Goal: Task Accomplishment & Management: Manage account settings

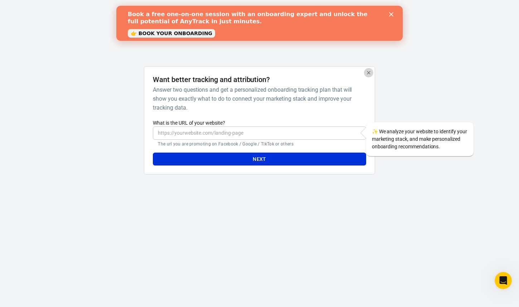
click at [369, 71] on icon "button" at bounding box center [369, 73] width 6 height 6
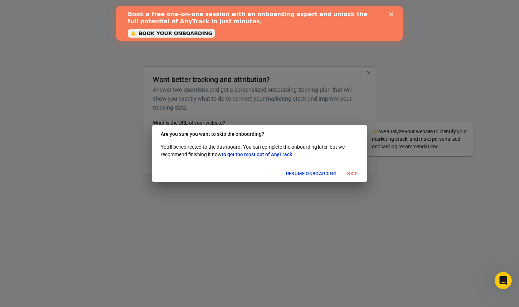
click at [348, 172] on button "Skip" at bounding box center [352, 173] width 23 height 11
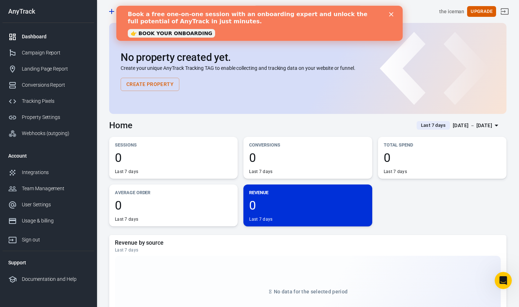
click at [391, 13] on icon "Close" at bounding box center [391, 14] width 4 height 4
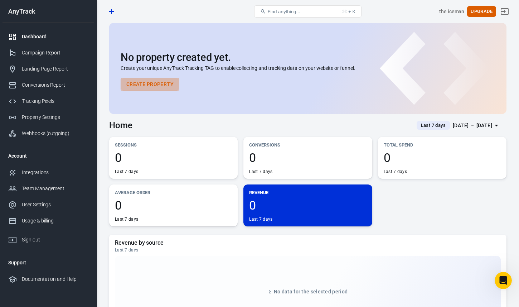
click at [142, 87] on button "Create Property" at bounding box center [150, 84] width 59 height 13
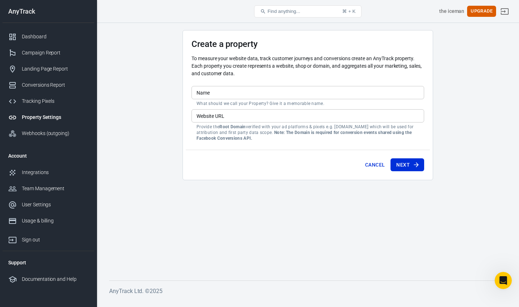
click at [216, 91] on input "Name" at bounding box center [307, 92] width 233 height 13
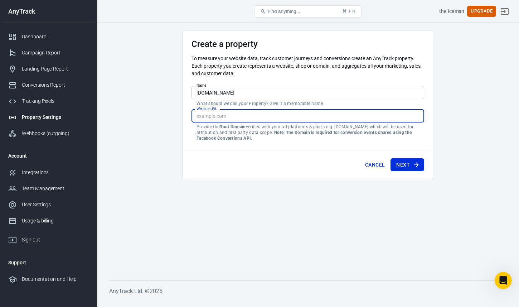
click at [218, 116] on input "Website URL" at bounding box center [307, 115] width 233 height 13
click at [234, 89] on input "[DOMAIN_NAME]" at bounding box center [307, 92] width 233 height 13
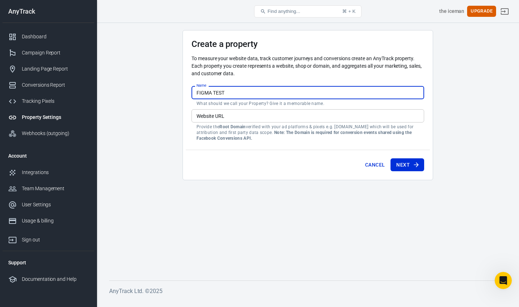
type input "FIGMA TEST"
click at [233, 115] on input "Website URL" at bounding box center [307, 115] width 233 height 13
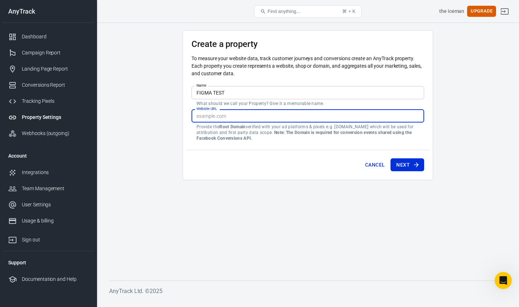
paste input "[URL][DOMAIN_NAME]"
type input "[URL][DOMAIN_NAME]"
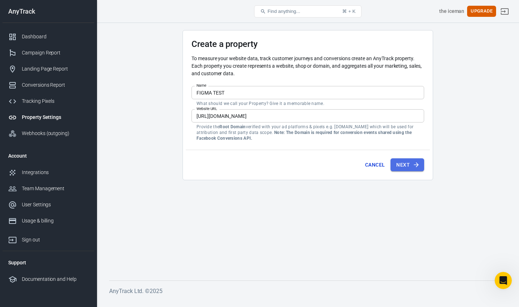
click at [402, 163] on button "Next" at bounding box center [407, 164] width 34 height 13
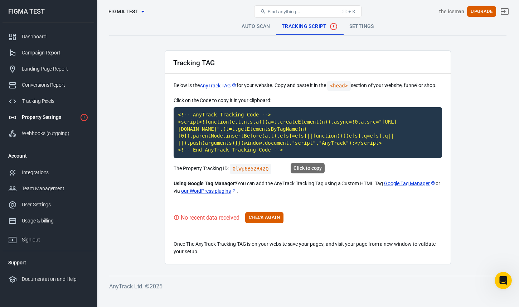
click at [297, 167] on div "Click to copy" at bounding box center [308, 168] width 34 height 10
click at [284, 148] on code "<!-- AnyTrack Tracking Code --> <script>!function(e,t,n,s,a){(a=t.createElement…" at bounding box center [308, 132] width 268 height 51
click at [268, 220] on button "Check Again" at bounding box center [264, 217] width 38 height 11
click at [263, 218] on button "Check Again" at bounding box center [264, 217] width 38 height 11
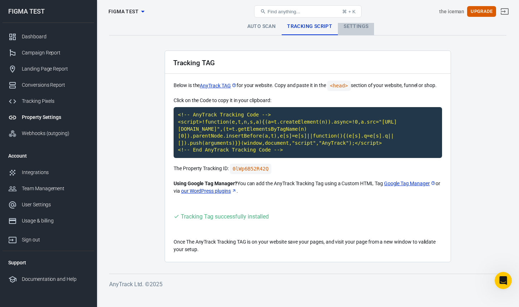
click at [350, 29] on link "Settings" at bounding box center [356, 26] width 36 height 17
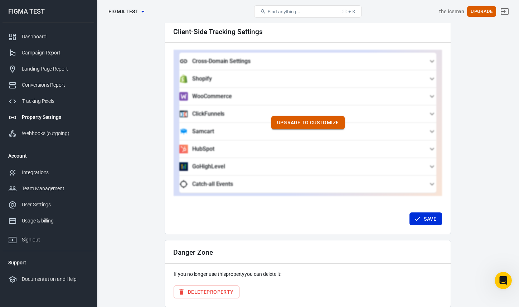
scroll to position [665, 0]
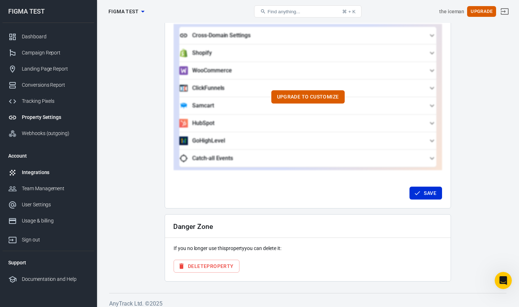
click at [44, 172] on div "Integrations" at bounding box center [55, 173] width 67 height 8
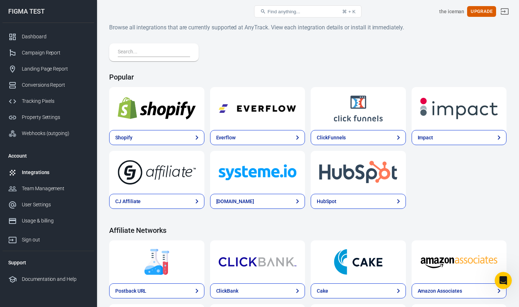
click at [184, 53] on input "text" at bounding box center [152, 52] width 69 height 9
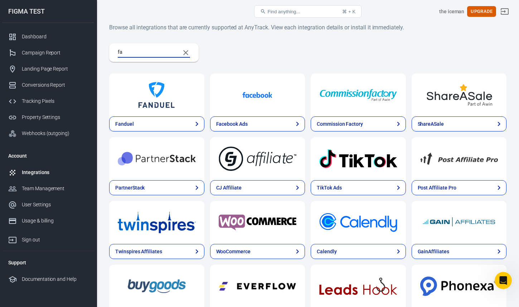
type input "fa"
click at [239, 100] on img at bounding box center [258, 95] width 78 height 26
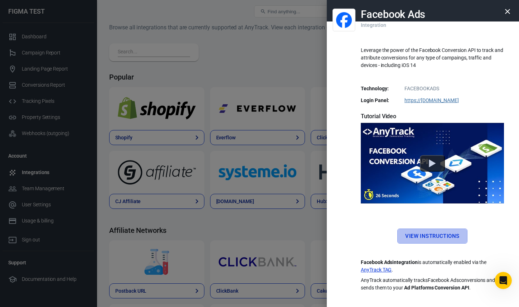
click at [431, 238] on link "View Instructions" at bounding box center [432, 235] width 70 height 15
click at [199, 94] on div at bounding box center [259, 153] width 519 height 307
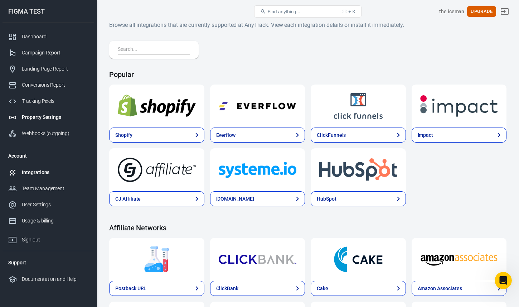
scroll to position [1, 0]
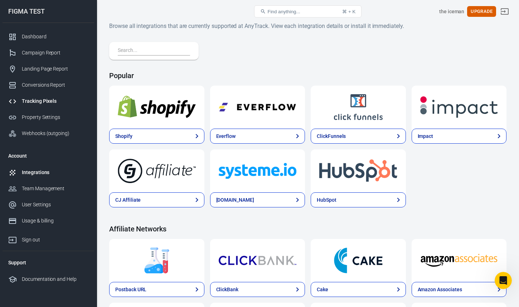
click at [53, 98] on div "Tracking Pixels" at bounding box center [55, 101] width 67 height 8
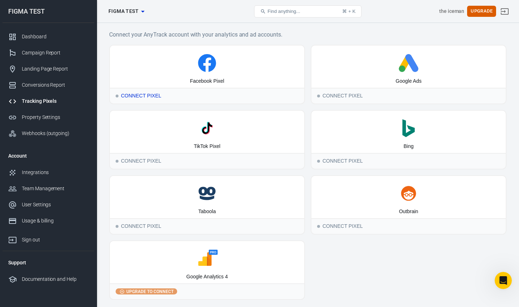
click at [249, 89] on div "Connect Pixel" at bounding box center [207, 96] width 194 height 16
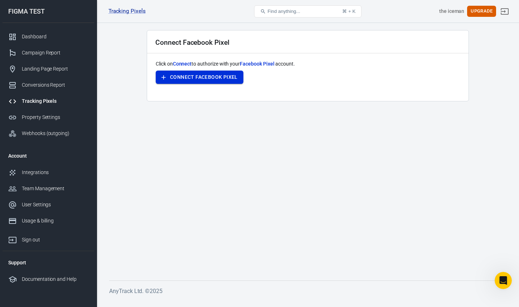
click at [224, 79] on button "Connect Facebook Pixel" at bounding box center [200, 76] width 88 height 13
click at [456, 10] on div "the iceman" at bounding box center [451, 12] width 25 height 8
click at [36, 202] on div "User Settings" at bounding box center [55, 205] width 67 height 8
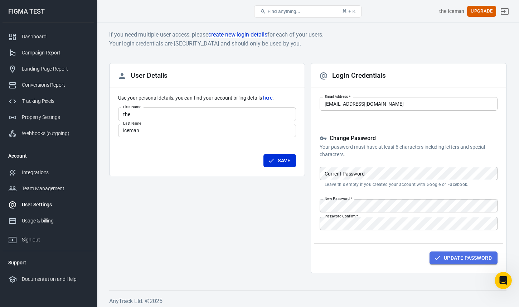
click at [443, 256] on button "Update Password" at bounding box center [463, 257] width 68 height 13
